Goal: Check status: Check status

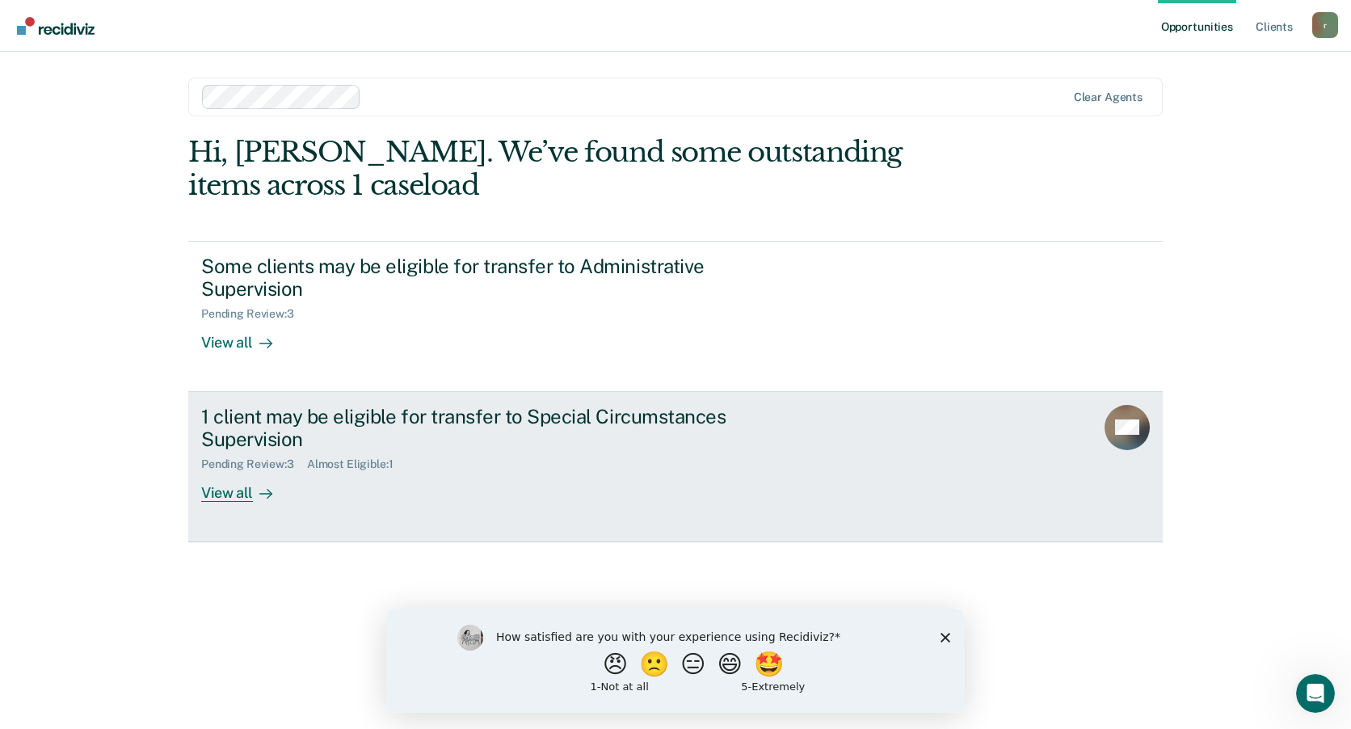
click at [230, 490] on div "View all" at bounding box center [246, 487] width 90 height 32
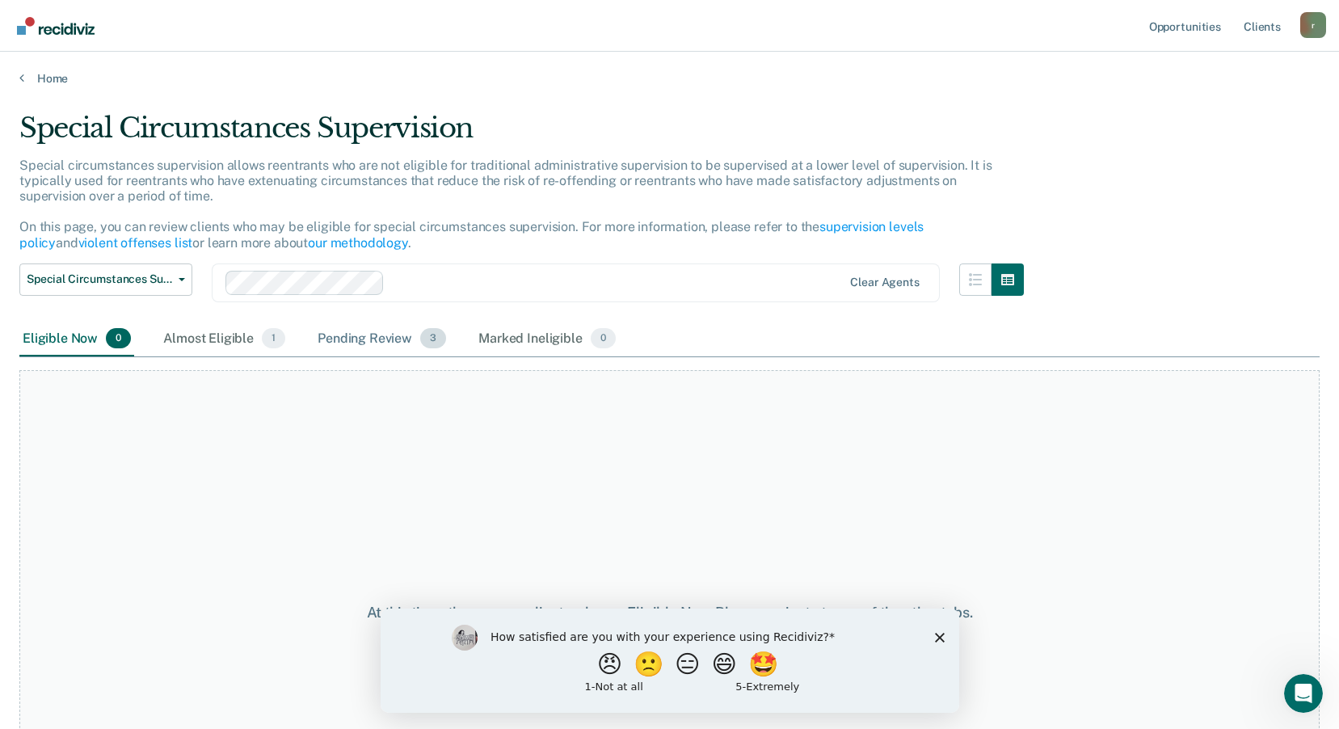
click at [361, 337] on div "Pending Review 3" at bounding box center [381, 340] width 135 height 36
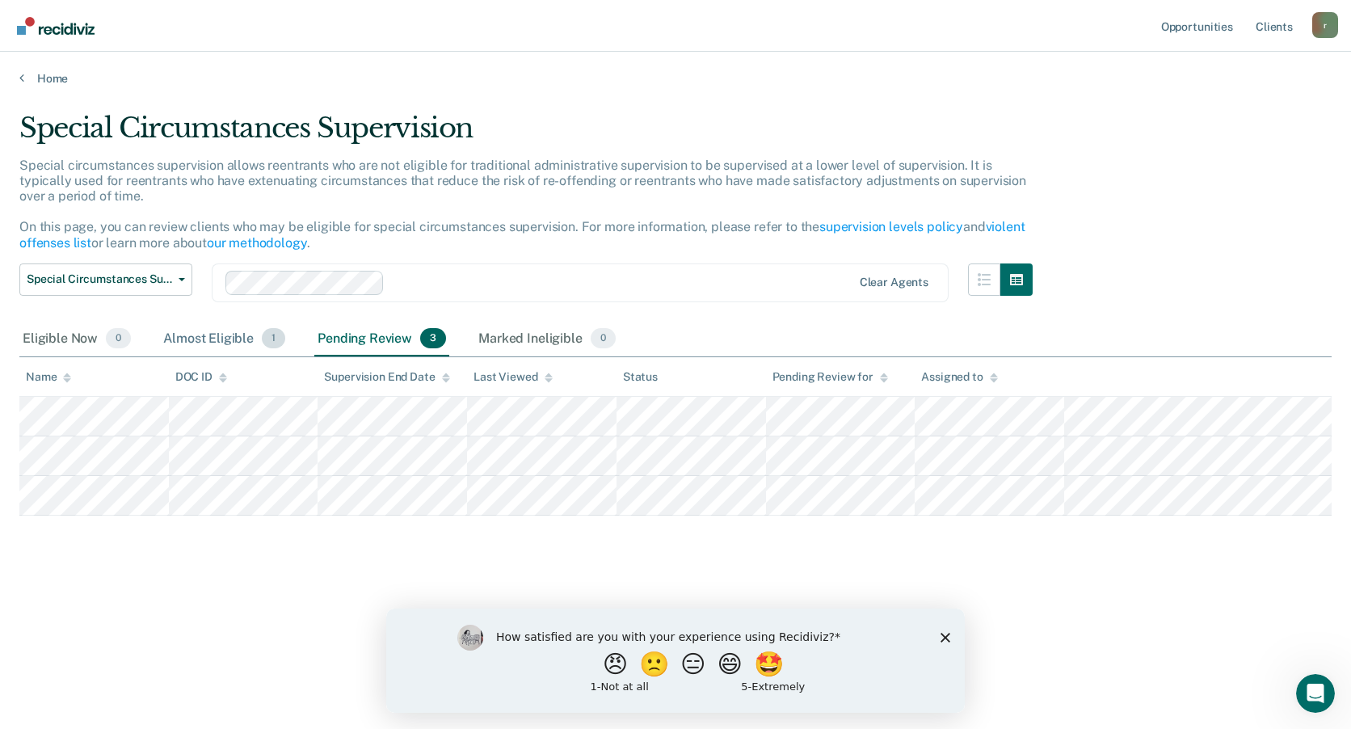
click at [210, 340] on div "Almost Eligible 1" at bounding box center [224, 340] width 128 height 36
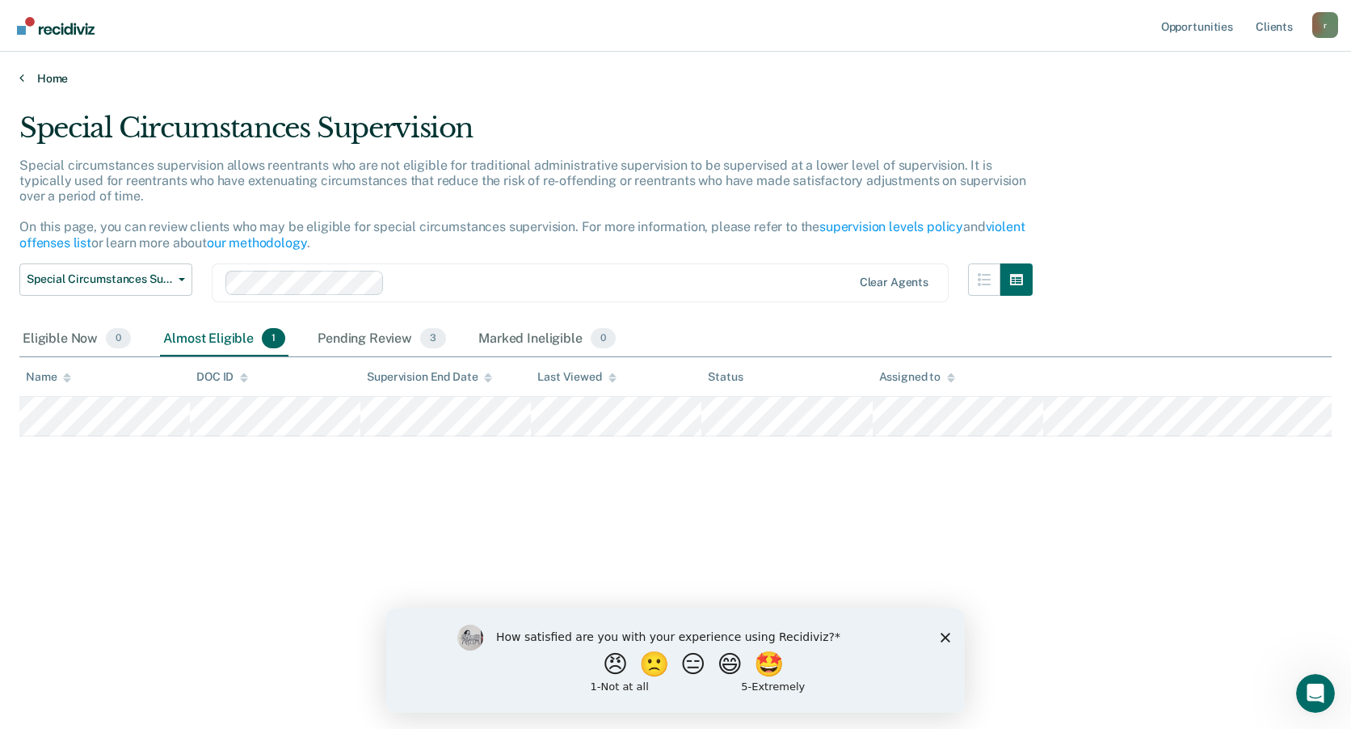
click at [48, 74] on link "Home" at bounding box center [675, 78] width 1312 height 15
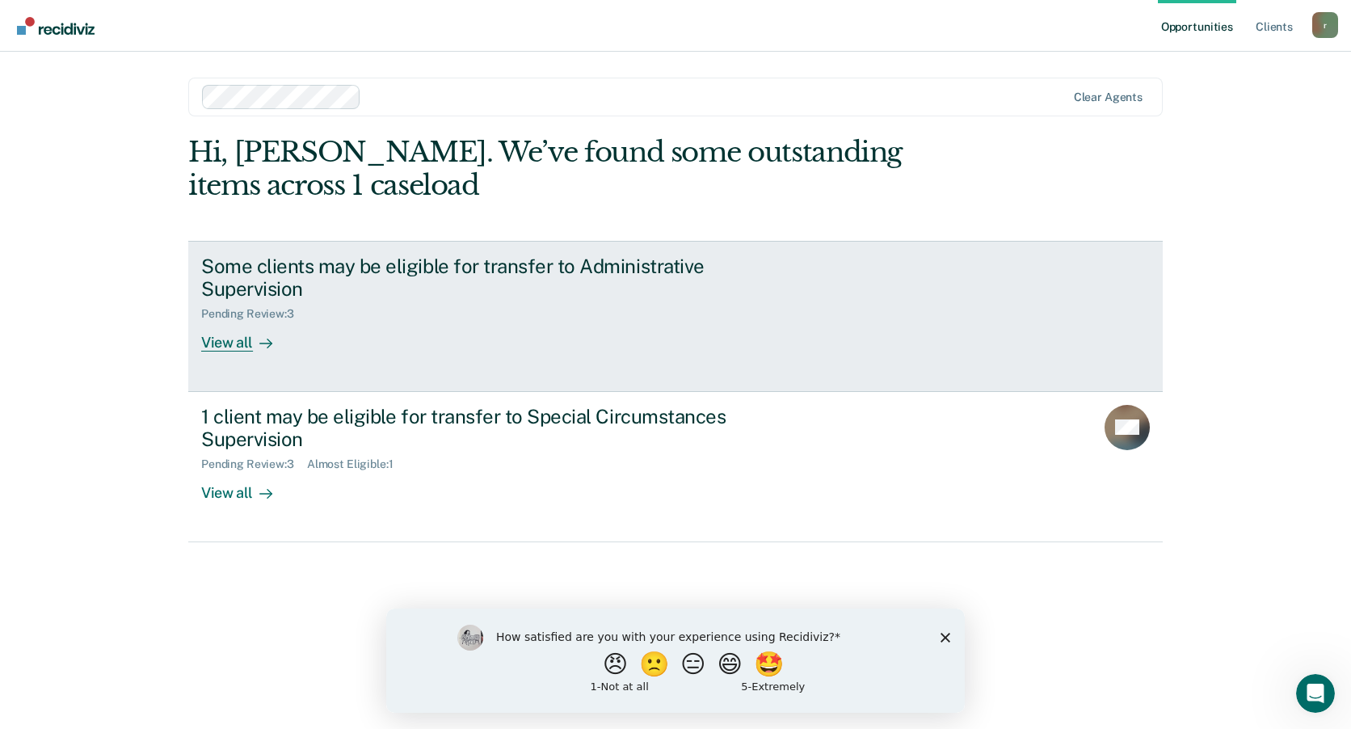
click at [226, 337] on div "View all" at bounding box center [246, 337] width 90 height 32
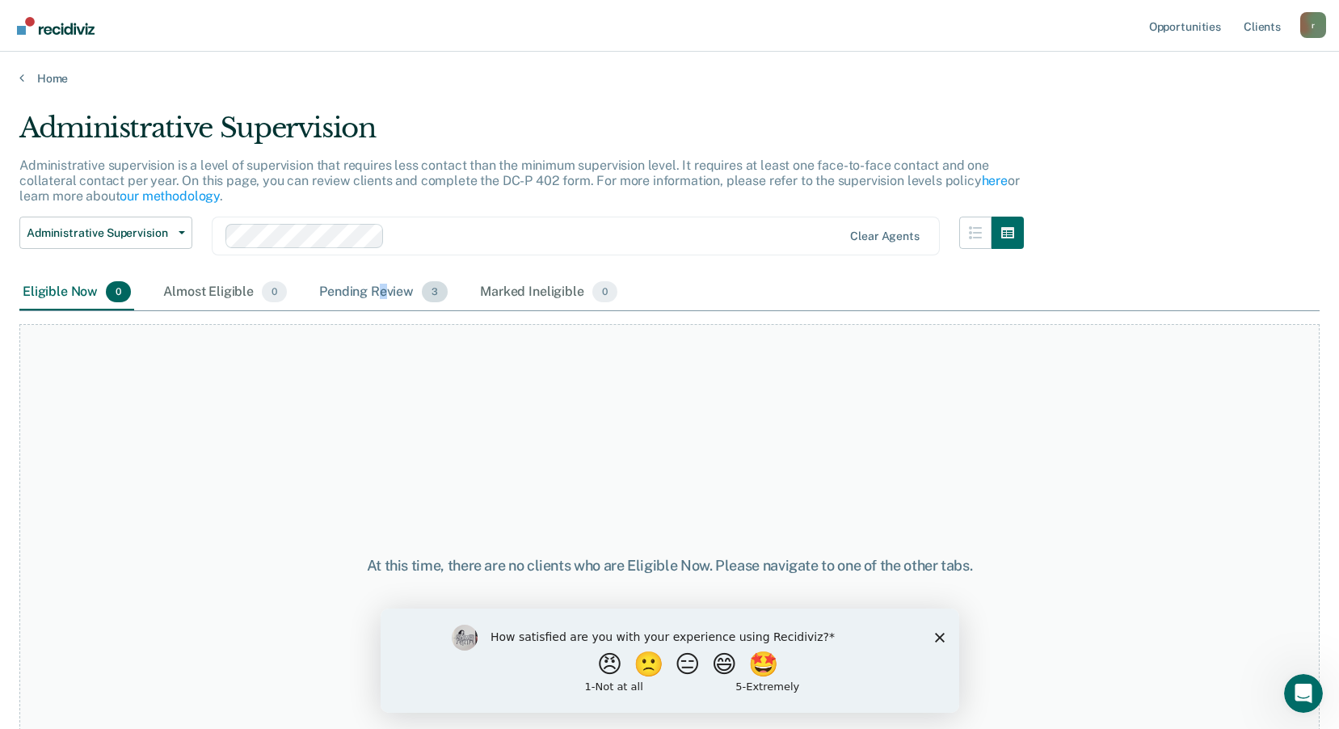
click at [382, 286] on div "Pending Review 3" at bounding box center [383, 293] width 135 height 36
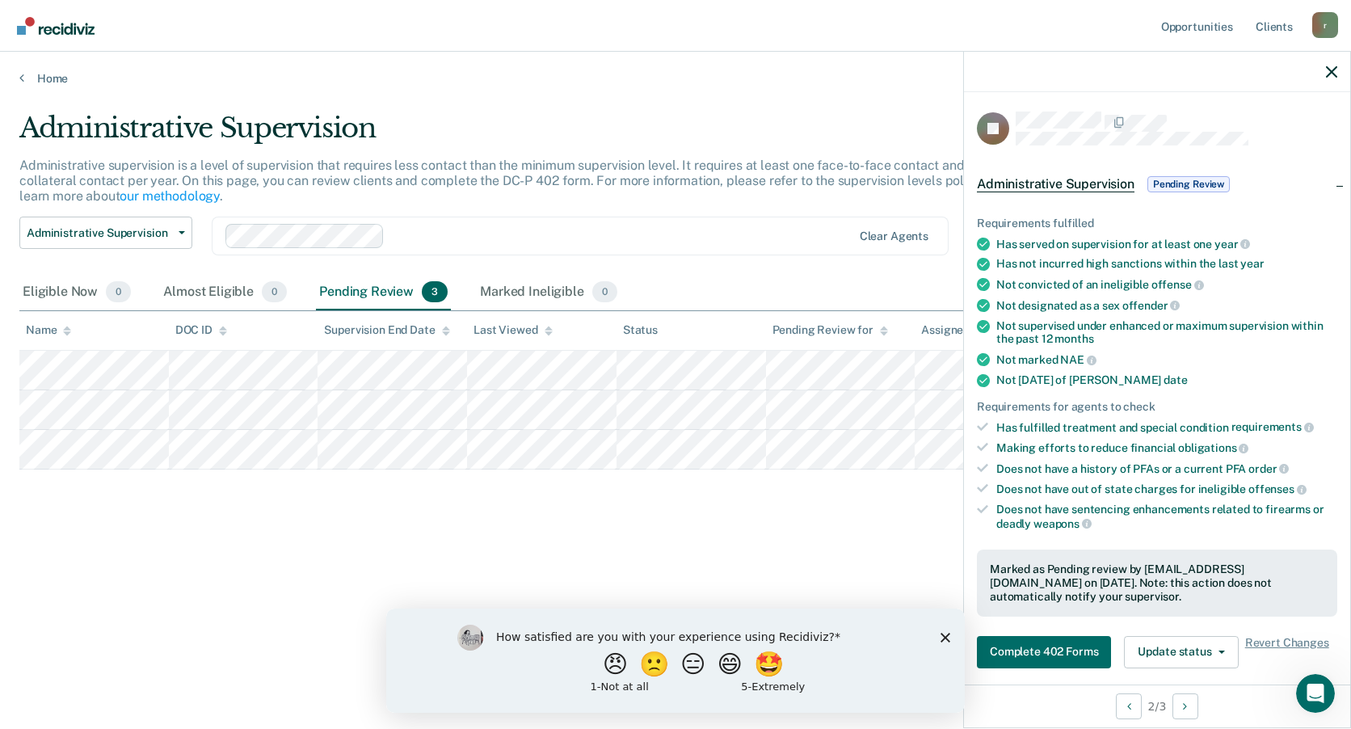
click at [730, 525] on div "Administrative Supervision Administrative supervision is a level of supervision…" at bounding box center [675, 359] width 1312 height 496
click at [1329, 72] on icon "button" at bounding box center [1331, 71] width 11 height 11
